Goal: Task Accomplishment & Management: Manage account settings

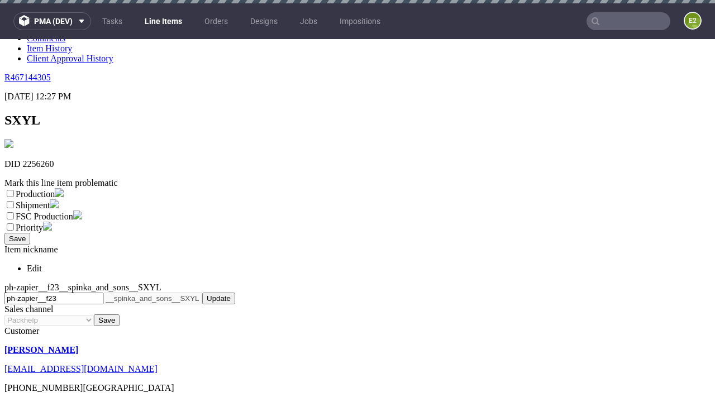
scroll to position [3, 0]
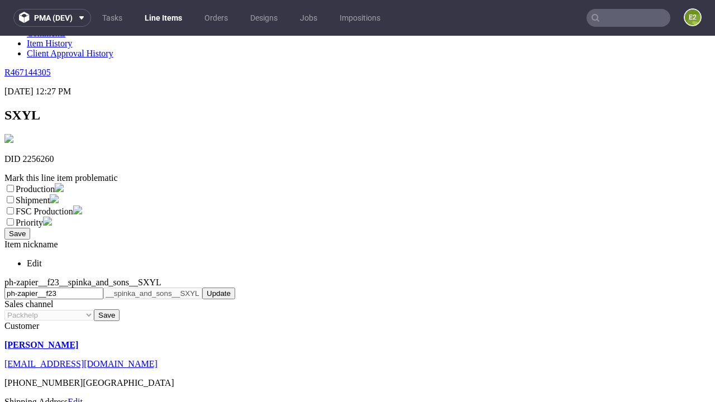
select select "dtp_ca_needed"
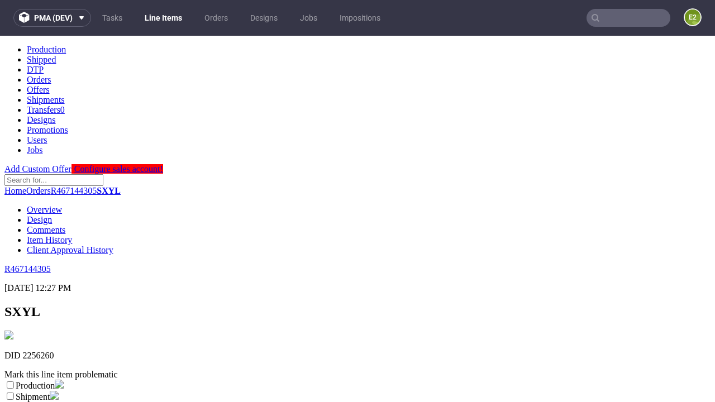
scroll to position [0, 0]
